Goal: Find contact information: Find contact information

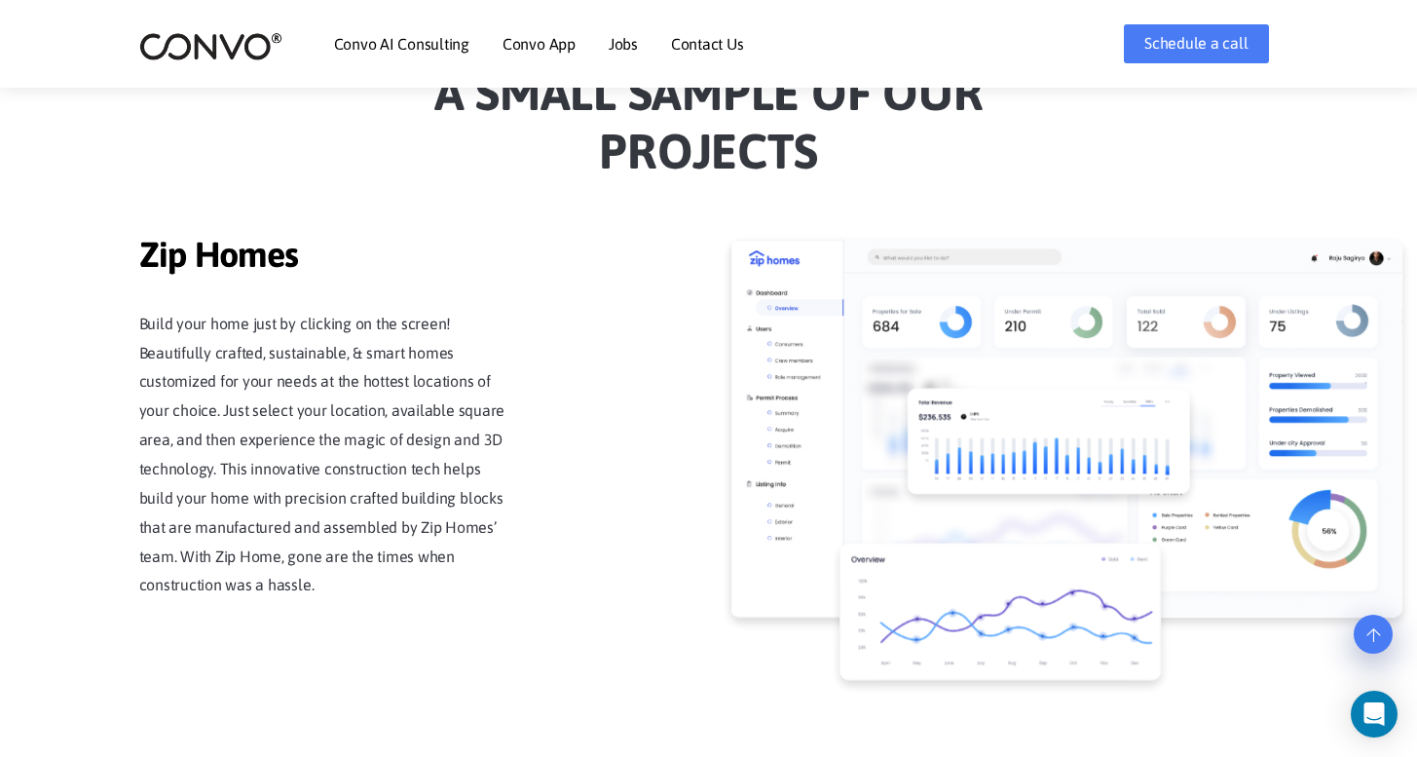
scroll to position [2481, 0]
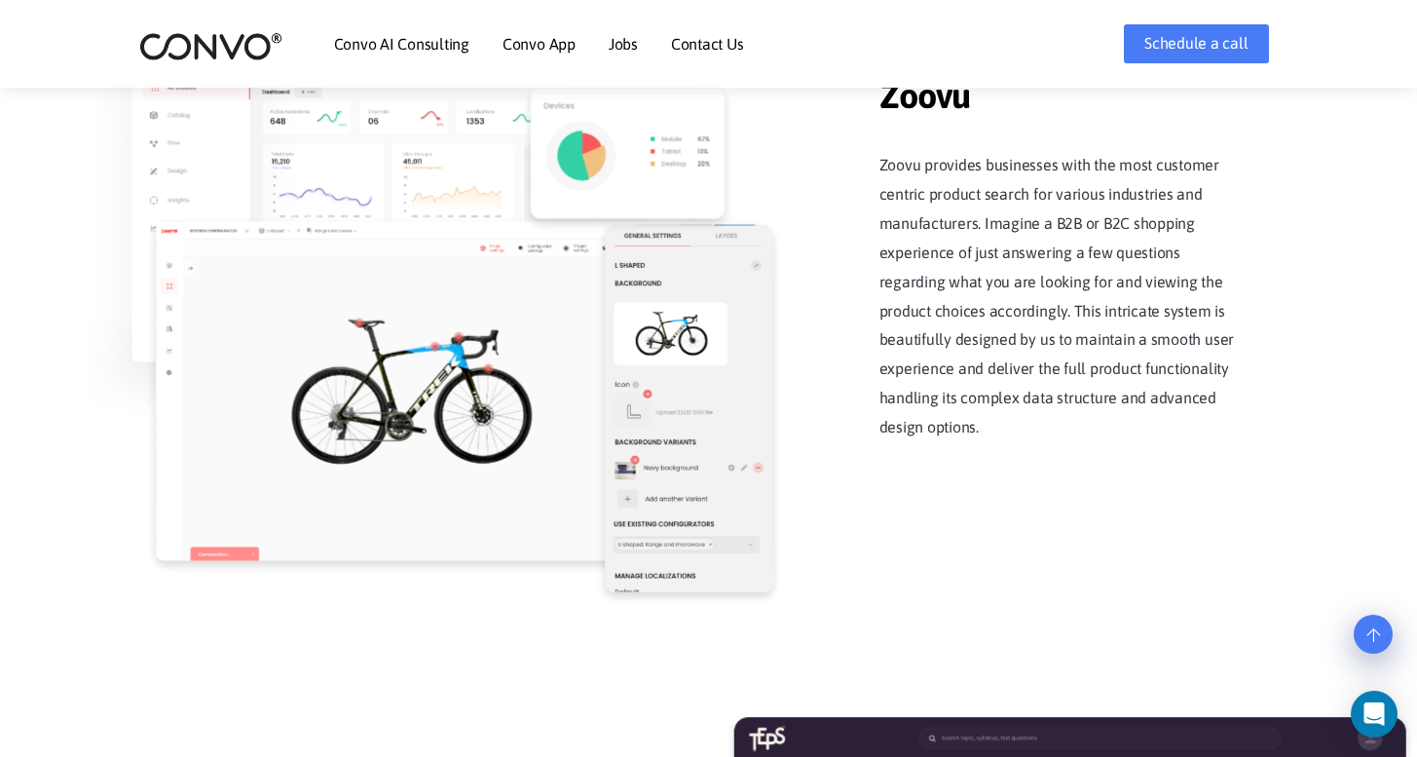
click at [687, 43] on link "Contact Us" at bounding box center [707, 44] width 73 height 16
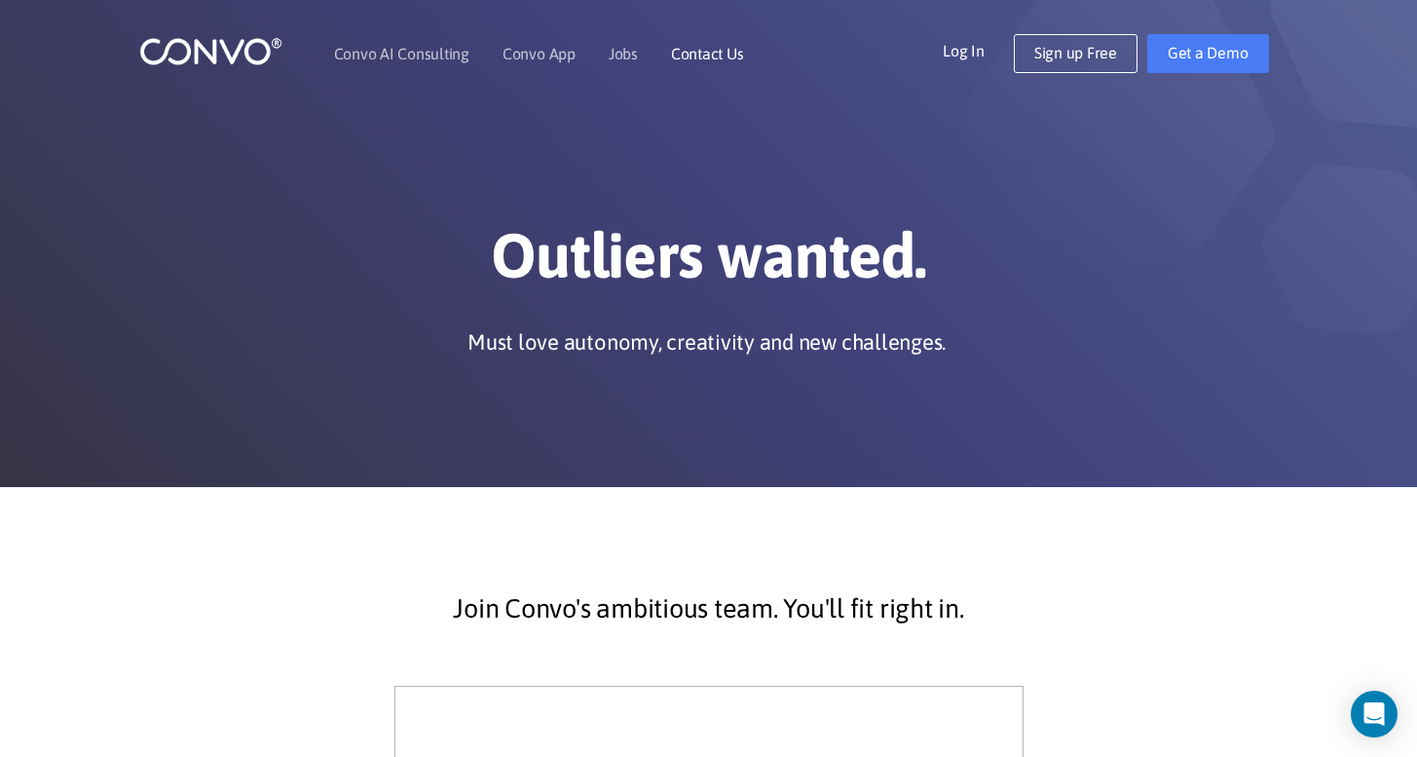
click at [710, 54] on link "Contact Us" at bounding box center [707, 54] width 73 height 16
